Goal: Task Accomplishment & Management: Use online tool/utility

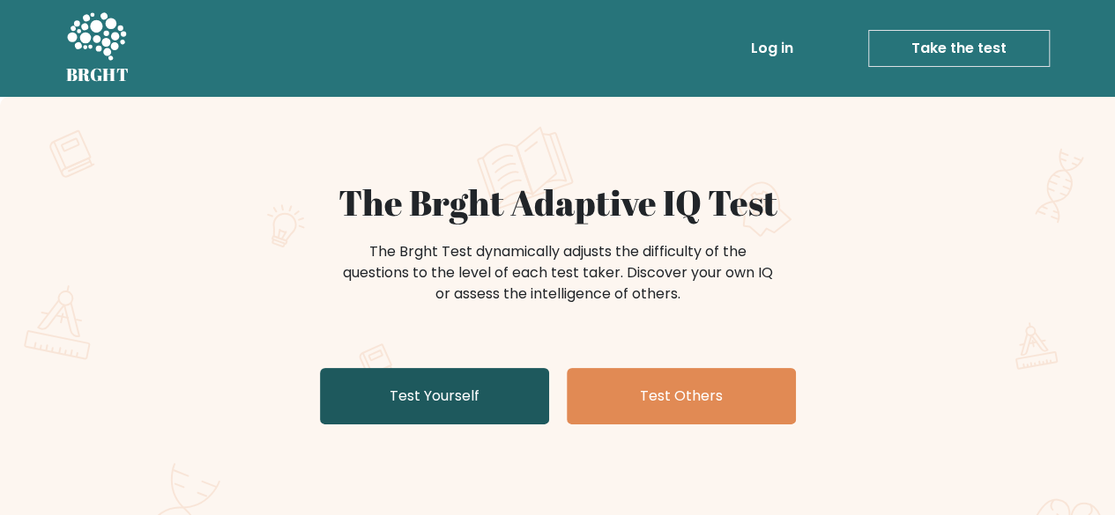
click at [470, 381] on link "Test Yourself" at bounding box center [434, 396] width 229 height 56
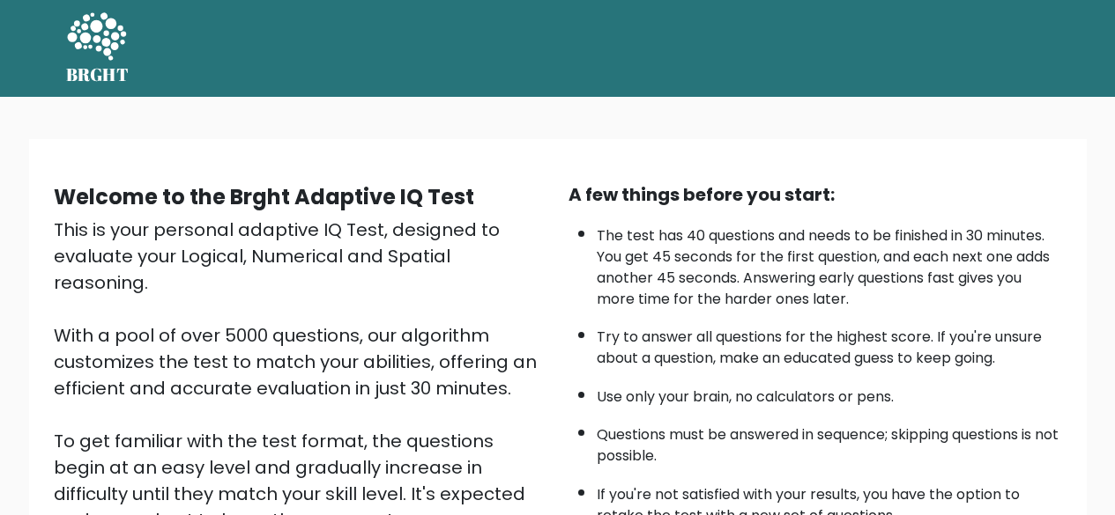
scroll to position [291, 0]
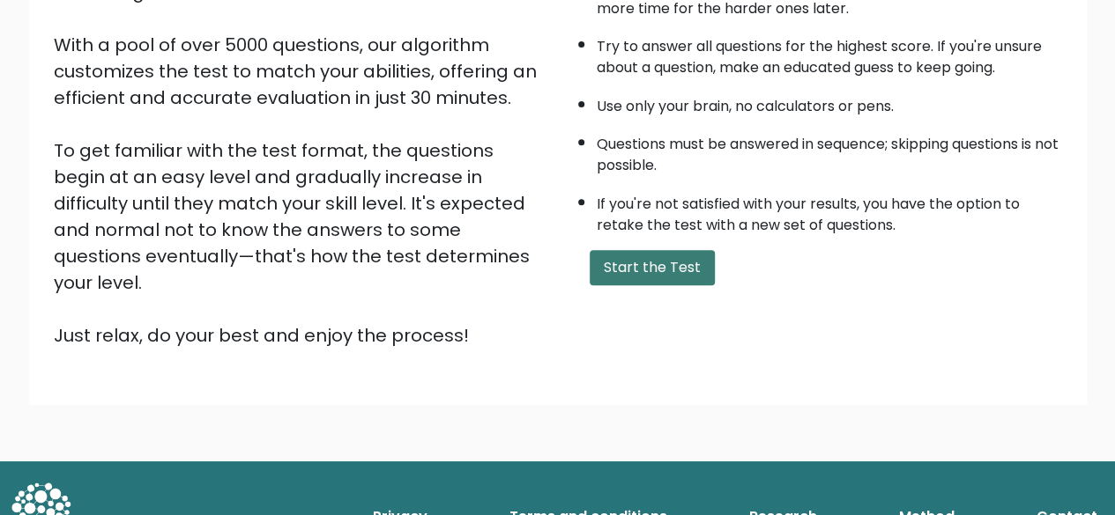
click at [682, 273] on button "Start the Test" at bounding box center [651, 267] width 125 height 35
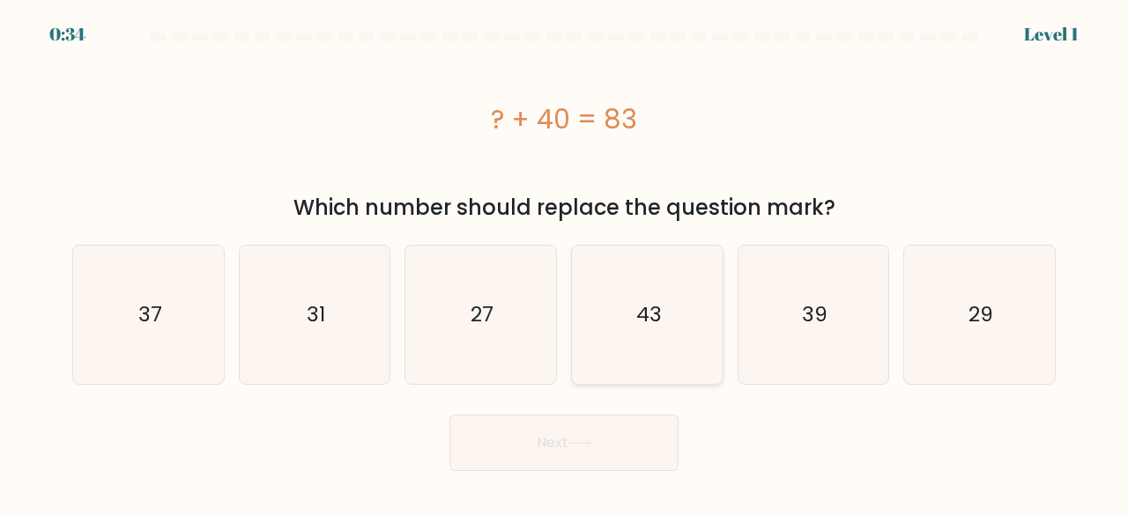
click at [635, 288] on icon "43" at bounding box center [647, 315] width 138 height 138
click at [565, 263] on input "d. 43" at bounding box center [564, 260] width 1 height 4
radio input "true"
click at [554, 465] on button "Next" at bounding box center [563, 443] width 229 height 56
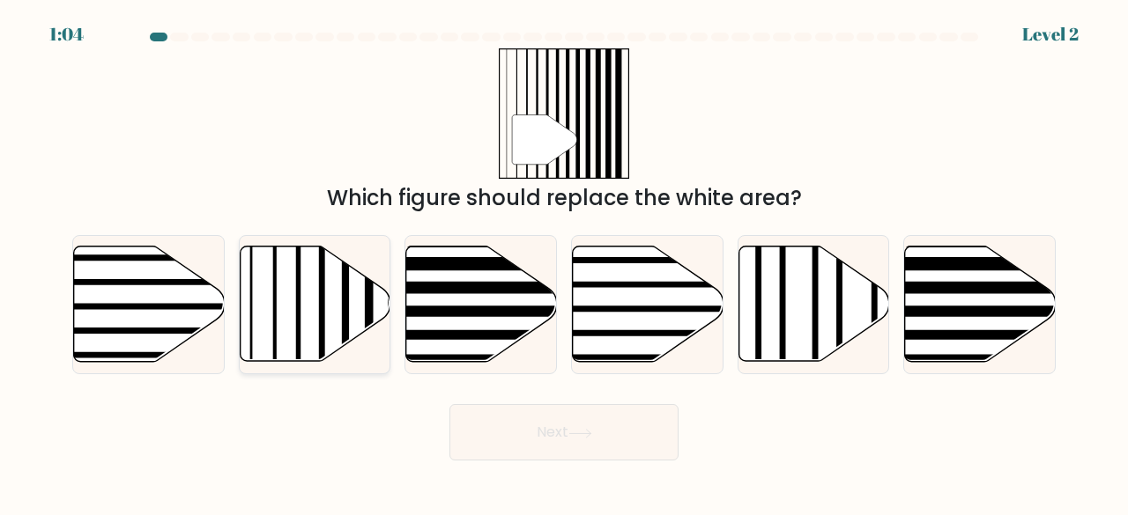
click at [285, 292] on icon at bounding box center [315, 304] width 151 height 115
click at [564, 263] on input "b." at bounding box center [564, 260] width 1 height 4
radio input "true"
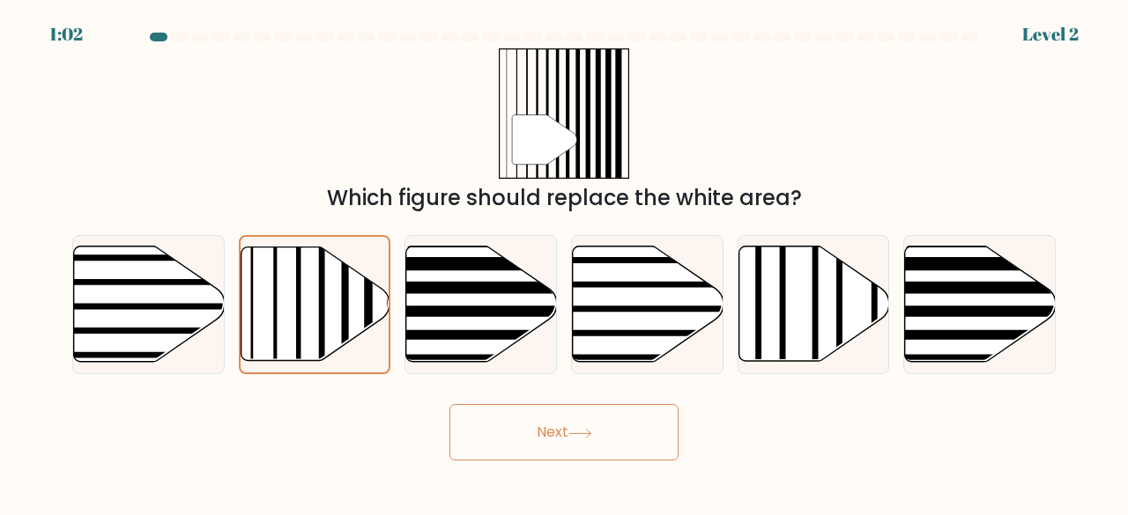
click at [510, 427] on button "Next" at bounding box center [563, 432] width 229 height 56
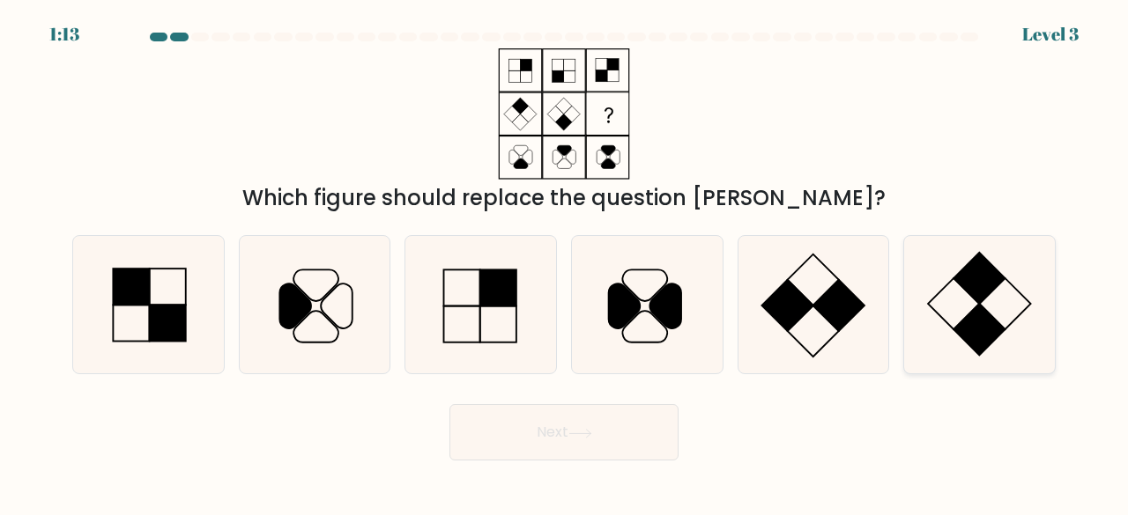
click at [974, 288] on rect at bounding box center [979, 278] width 51 height 51
click at [565, 263] on input "f." at bounding box center [564, 260] width 1 height 4
radio input "true"
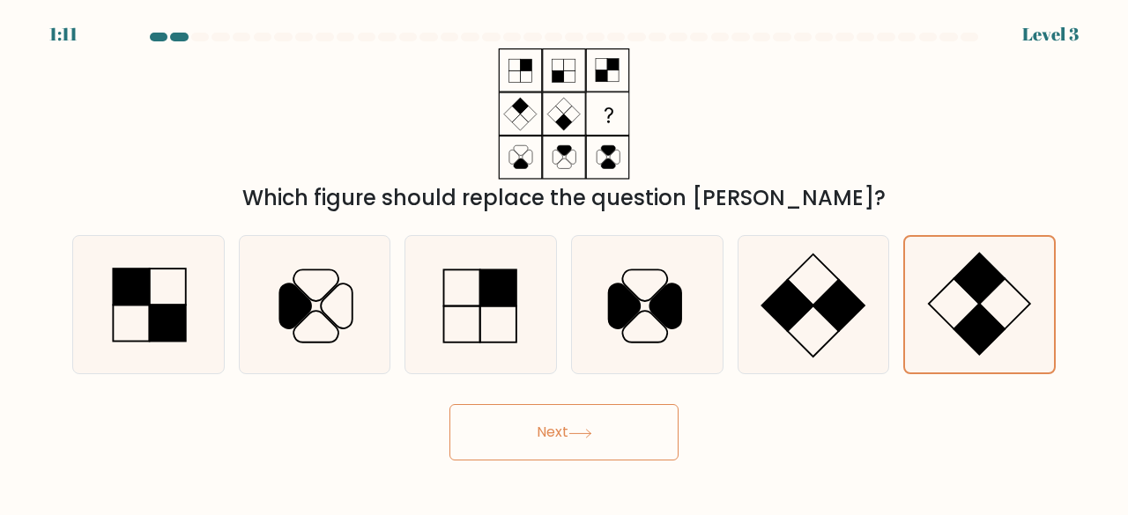
click at [525, 425] on button "Next" at bounding box center [563, 432] width 229 height 56
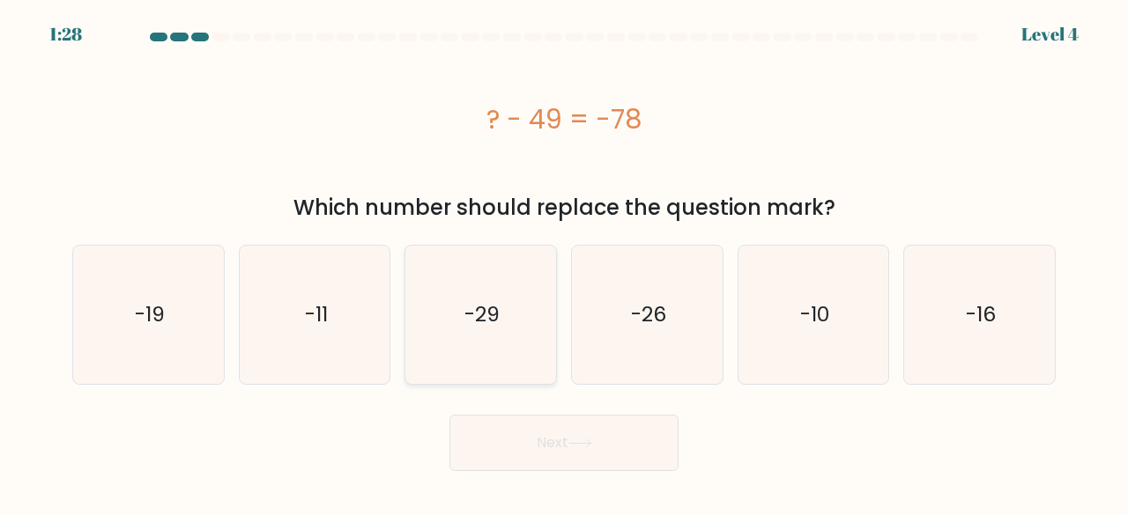
click at [455, 336] on icon "-29" at bounding box center [480, 315] width 138 height 138
click at [564, 263] on input "c. -29" at bounding box center [564, 260] width 1 height 4
radio input "true"
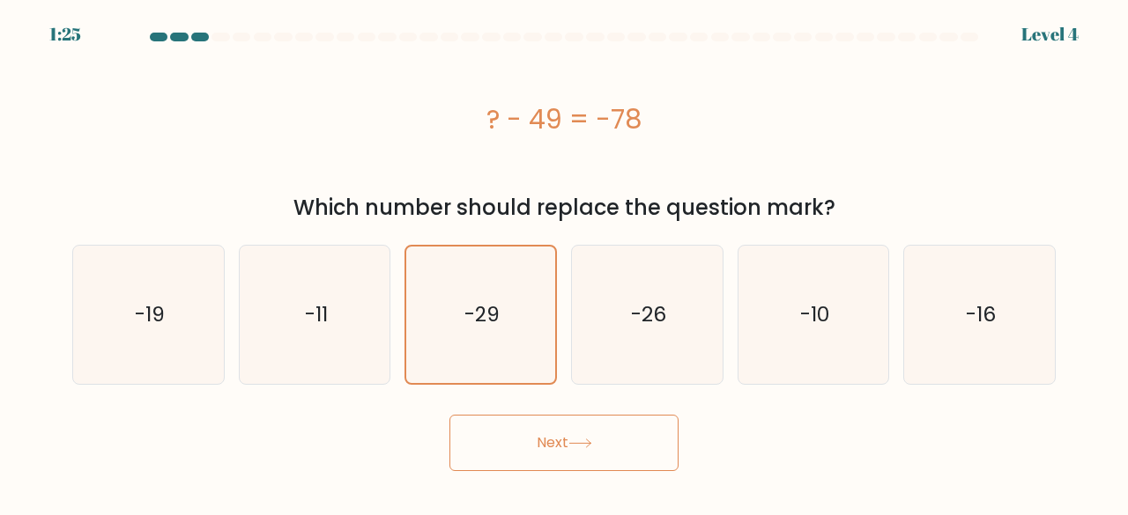
click at [596, 439] on button "Next" at bounding box center [563, 443] width 229 height 56
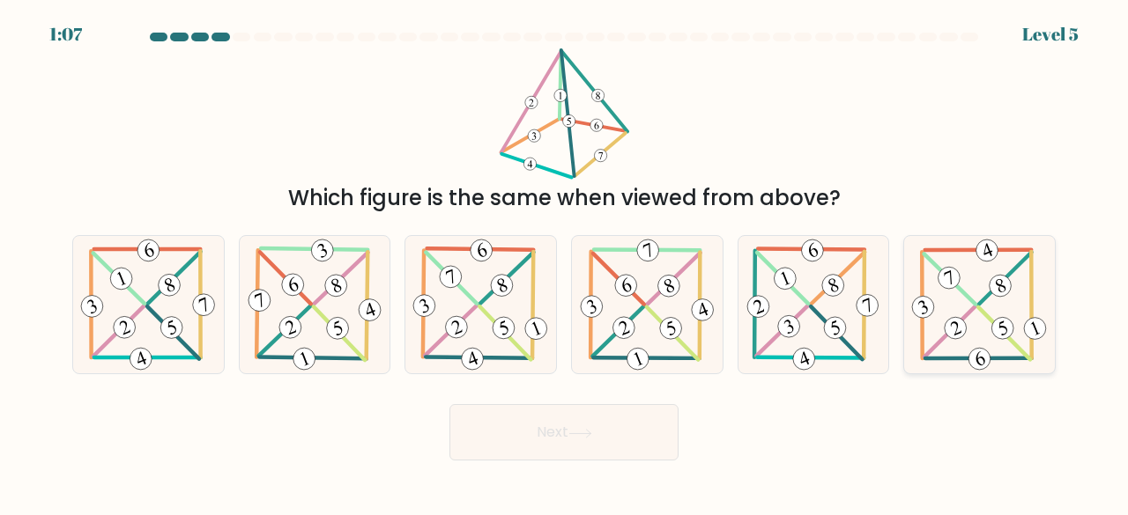
click at [1021, 322] on icon at bounding box center [979, 305] width 142 height 138
click at [565, 263] on input "f." at bounding box center [564, 260] width 1 height 4
radio input "true"
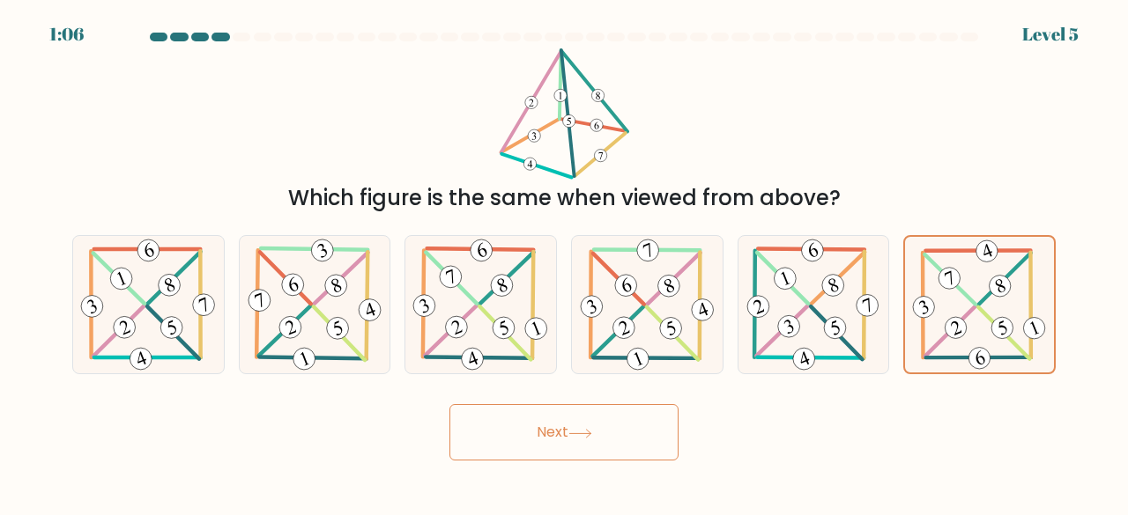
click at [605, 431] on button "Next" at bounding box center [563, 432] width 229 height 56
